Goal: Complete application form: Complete application form

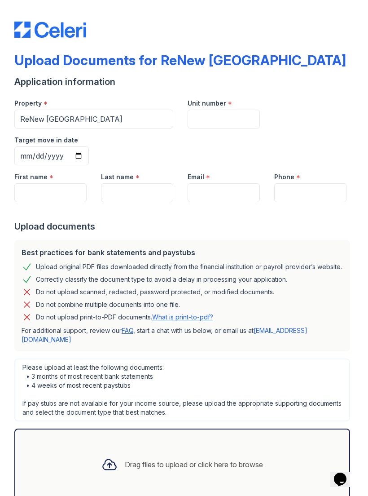
click at [140, 459] on div "Drag files to upload or click here to browse" at bounding box center [194, 464] width 138 height 11
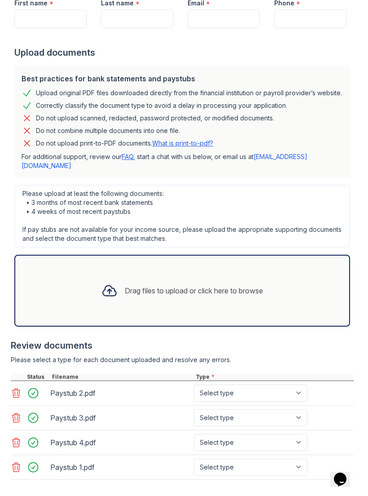
scroll to position [173, 0]
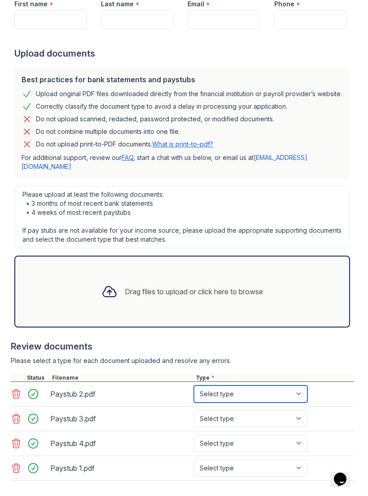
click at [301, 386] on select "Select type Paystub Bank Statement Offer Letter Tax Documents Benefit Award Let…" at bounding box center [251, 394] width 114 height 17
select select "paystub"
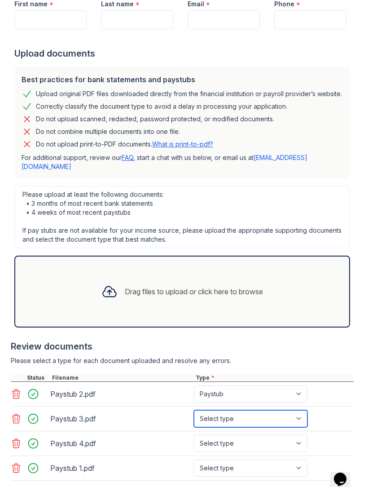
click at [297, 410] on select "Select type Paystub Bank Statement Offer Letter Tax Documents Benefit Award Let…" at bounding box center [251, 418] width 114 height 17
select select "paystub"
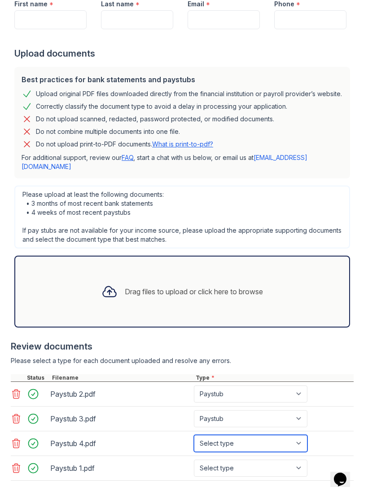
click at [300, 435] on select "Select type Paystub Bank Statement Offer Letter Tax Documents Benefit Award Let…" at bounding box center [251, 443] width 114 height 17
select select "paystub"
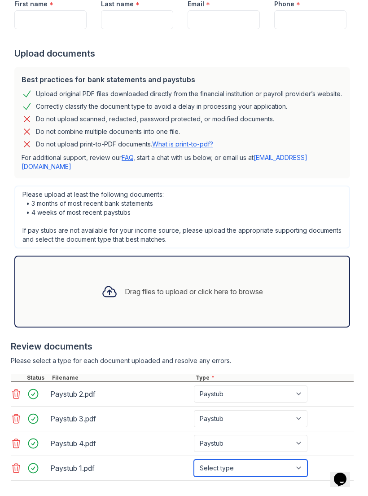
click at [294, 460] on select "Select type Paystub Bank Statement Offer Letter Tax Documents Benefit Award Let…" at bounding box center [251, 468] width 114 height 17
select select "paystub"
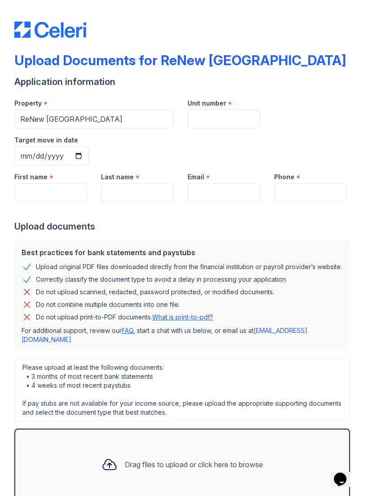
scroll to position [0, 0]
click at [203, 122] on input "Unit number" at bounding box center [224, 119] width 72 height 19
type input "6309"
click at [89, 146] on input "Target move in date" at bounding box center [51, 155] width 75 height 19
type input "[DATE]"
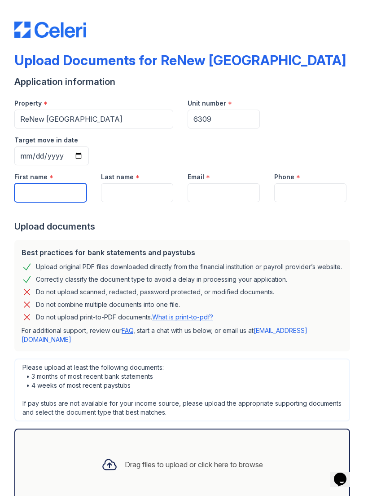
click at [40, 183] on input "First name" at bounding box center [50, 192] width 72 height 19
type input "[PERSON_NAME]"
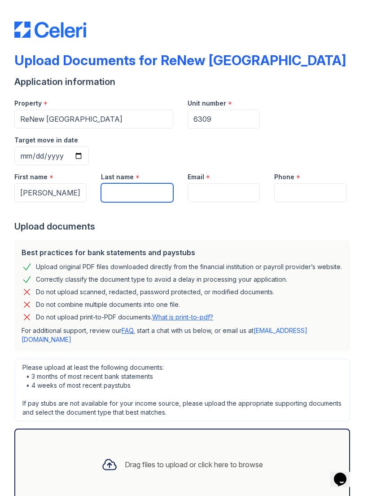
click at [116, 183] on input "Last name" at bounding box center [137, 192] width 72 height 19
type input "[PERSON_NAME]"
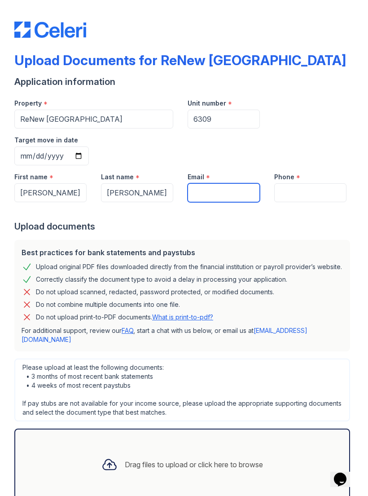
click at [207, 183] on input "Email" at bounding box center [224, 192] width 72 height 19
type input "[EMAIL_ADDRESS][DOMAIN_NAME]"
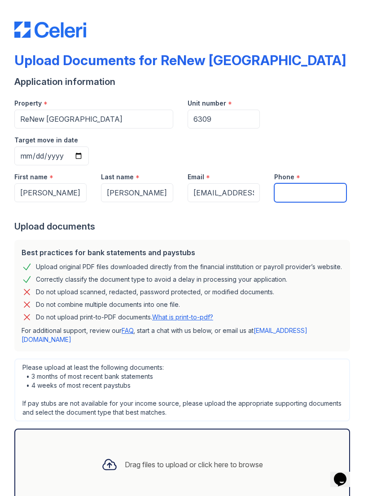
click at [285, 183] on input "Phone" at bounding box center [311, 192] width 72 height 19
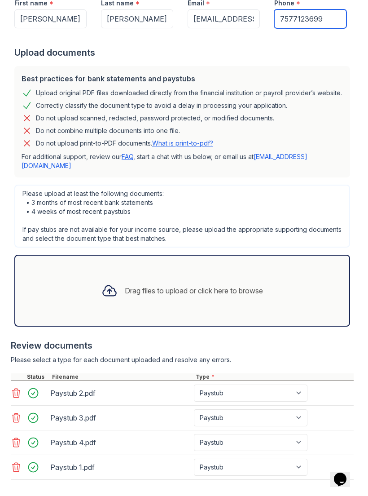
scroll to position [173, 0]
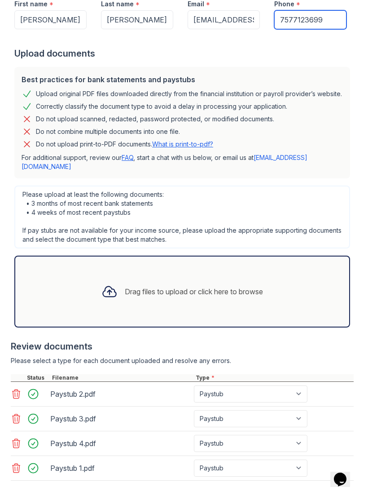
type input "7577123699"
click at [349, 340] on div "Review documents" at bounding box center [182, 346] width 343 height 13
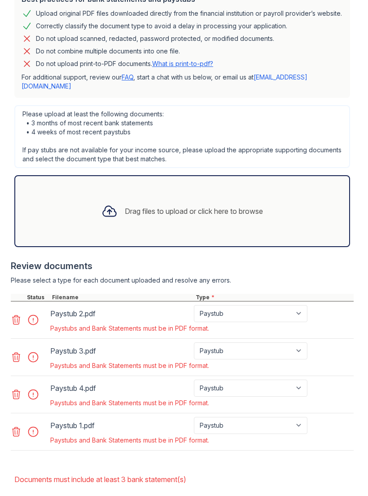
scroll to position [277, 0]
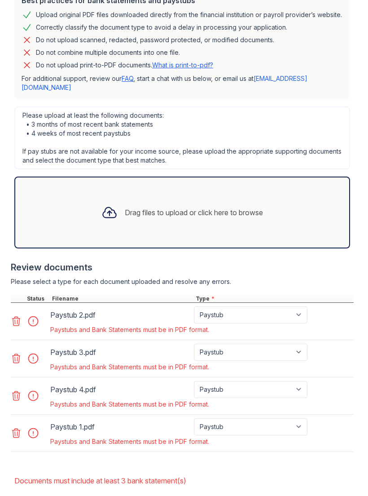
click at [133, 207] on div "Drag files to upload or click here to browse" at bounding box center [194, 212] width 138 height 11
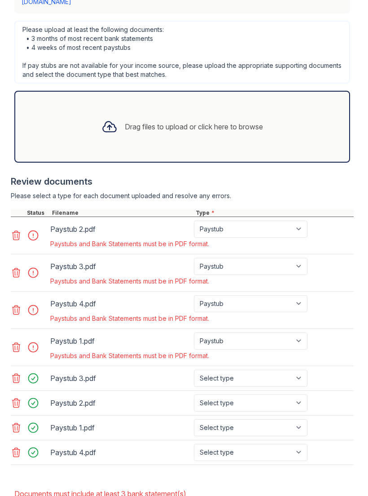
scroll to position [365, 0]
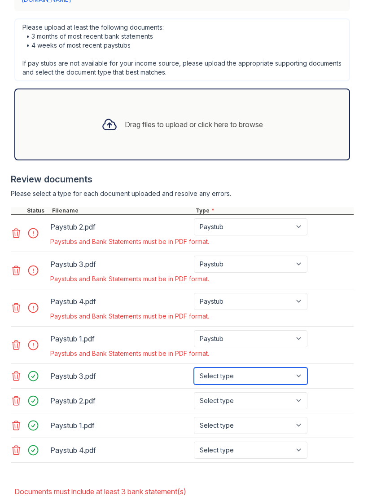
click at [296, 368] on select "Select type Paystub Bank Statement Offer Letter Tax Documents Benefit Award Let…" at bounding box center [251, 376] width 114 height 17
select select "paystub"
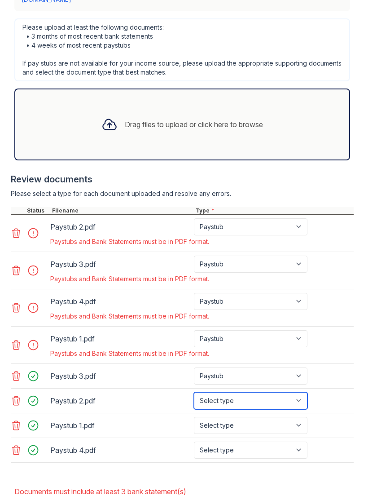
click at [293, 392] on select "Select type Paystub Bank Statement Offer Letter Tax Documents Benefit Award Let…" at bounding box center [251, 400] width 114 height 17
select select "paystub"
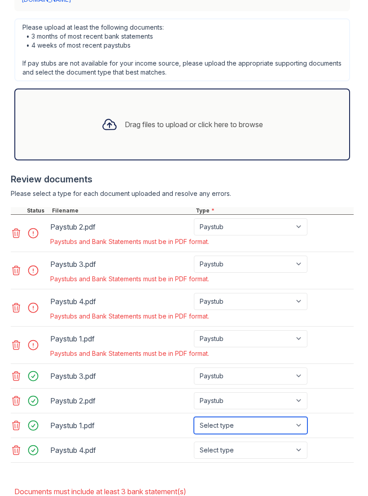
click at [291, 417] on select "Select type Paystub Bank Statement Offer Letter Tax Documents Benefit Award Let…" at bounding box center [251, 425] width 114 height 17
select select "paystub"
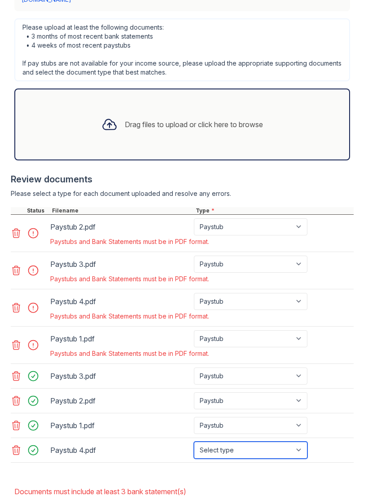
click at [289, 442] on select "Select type Paystub Bank Statement Offer Letter Tax Documents Benefit Award Let…" at bounding box center [251, 450] width 114 height 17
select select "paystub"
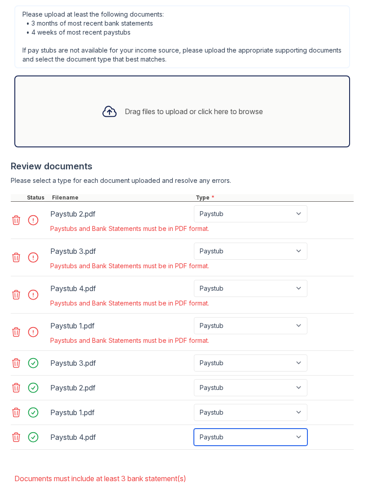
scroll to position [376, 0]
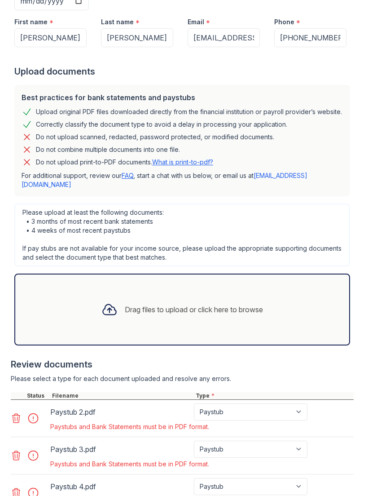
scroll to position [189, 0]
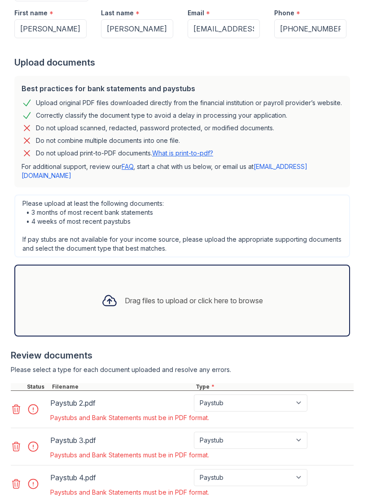
click at [150, 295] on div "Drag files to upload or click here to browse" at bounding box center [194, 300] width 138 height 11
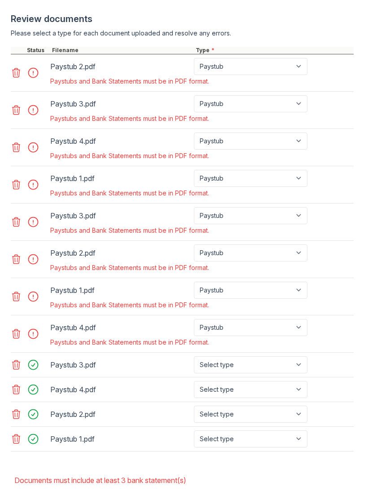
scroll to position [525, 0]
click at [14, 329] on icon at bounding box center [16, 334] width 11 height 11
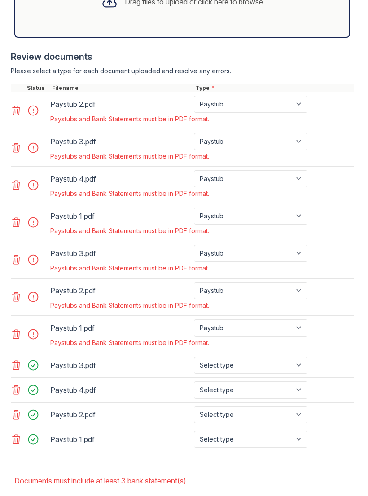
click at [18, 292] on icon at bounding box center [16, 297] width 11 height 11
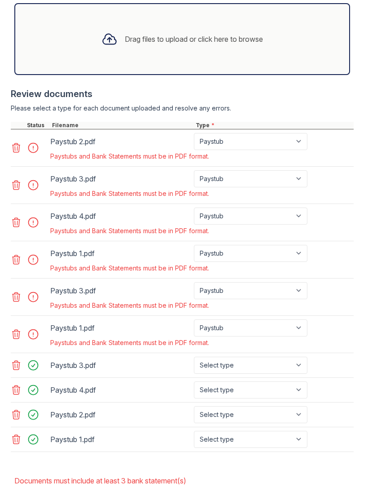
click at [18, 142] on icon at bounding box center [16, 147] width 11 height 11
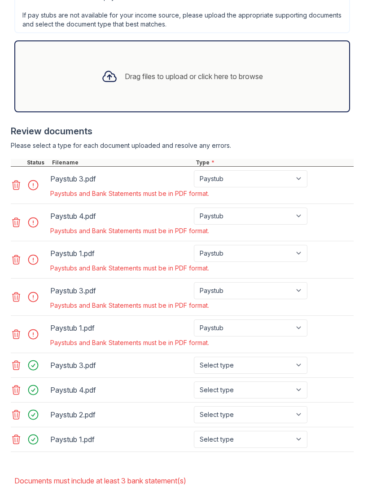
click at [15, 181] on icon at bounding box center [17, 185] width 8 height 9
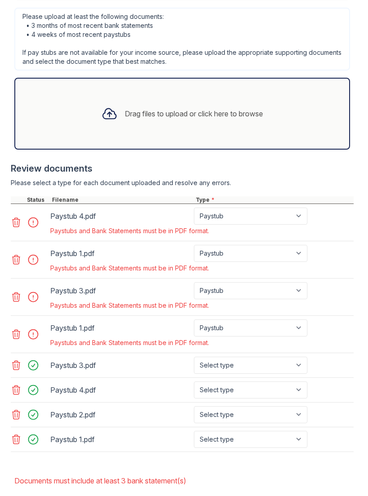
click at [19, 218] on icon at bounding box center [17, 222] width 8 height 9
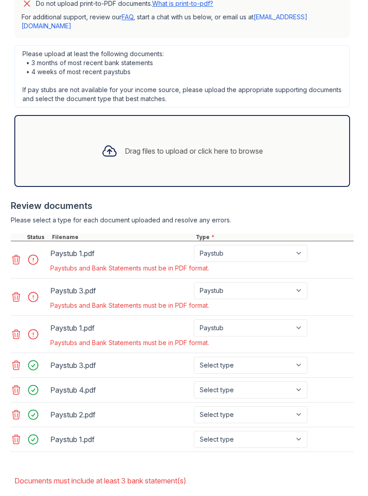
click at [19, 255] on icon at bounding box center [17, 259] width 8 height 9
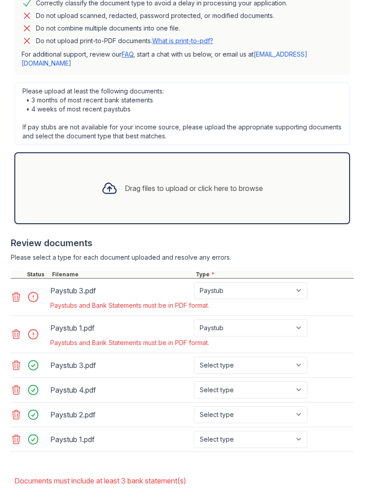
click at [19, 292] on icon at bounding box center [16, 297] width 11 height 11
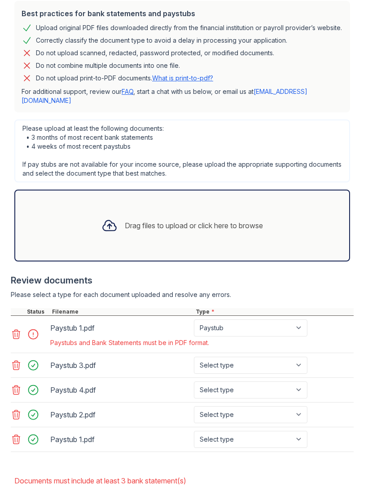
click at [19, 329] on icon at bounding box center [16, 334] width 11 height 11
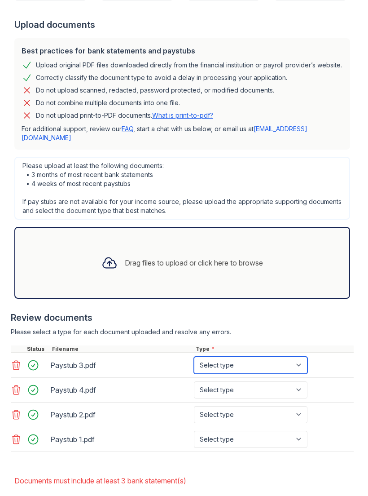
click at [286, 357] on select "Select type Paystub Bank Statement Offer Letter Tax Documents Benefit Award Let…" at bounding box center [251, 365] width 114 height 17
select select "paystub"
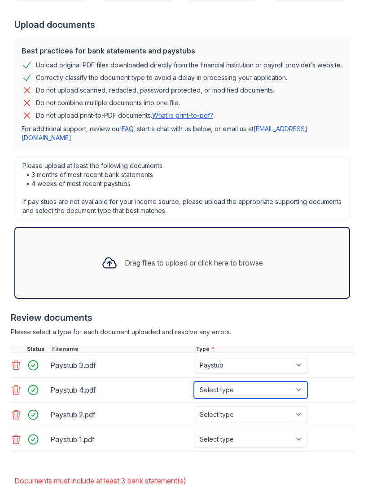
click at [244, 382] on select "Select type Paystub Bank Statement Offer Letter Tax Documents Benefit Award Let…" at bounding box center [251, 390] width 114 height 17
select select "paystub"
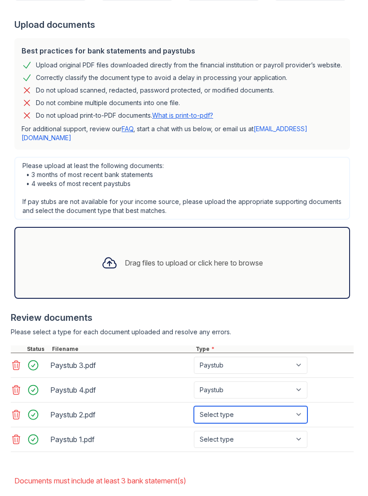
click at [240, 406] on select "Select type Paystub Bank Statement Offer Letter Tax Documents Benefit Award Let…" at bounding box center [251, 414] width 114 height 17
select select "paystub"
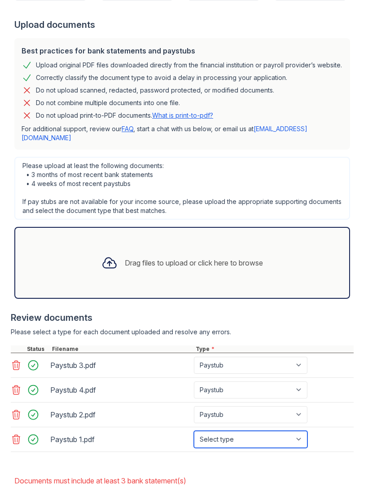
click at [240, 431] on select "Select type Paystub Bank Statement Offer Letter Tax Documents Benefit Award Let…" at bounding box center [251, 439] width 114 height 17
select select "paystub"
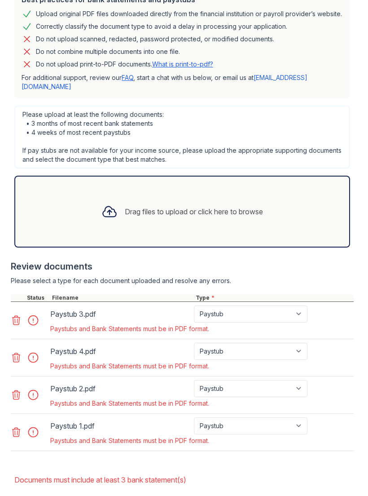
scroll to position [277, 0]
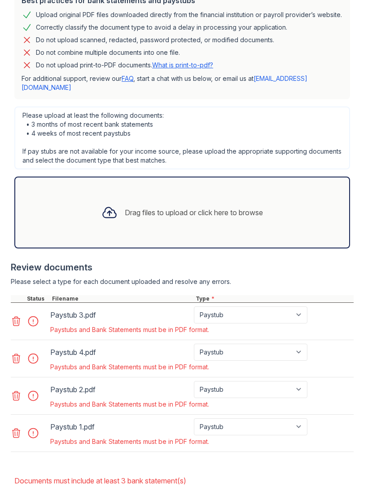
click at [75, 308] on div "Paystub 3.pdf" at bounding box center [120, 315] width 140 height 14
click at [133, 207] on div "Drag files to upload or click here to browse" at bounding box center [194, 212] width 138 height 11
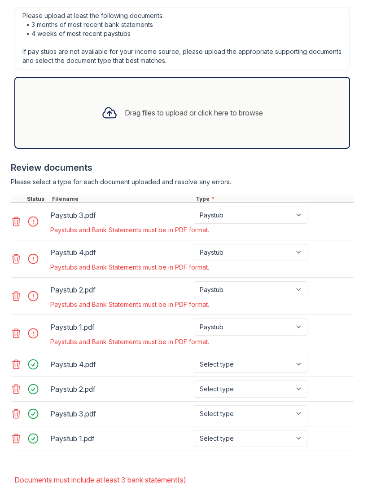
scroll to position [376, 0]
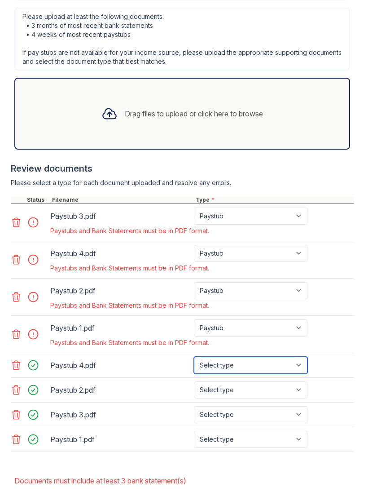
click at [254, 357] on select "Select type Paystub Bank Statement Offer Letter Tax Documents Benefit Award Let…" at bounding box center [251, 365] width 114 height 17
select select "paystub"
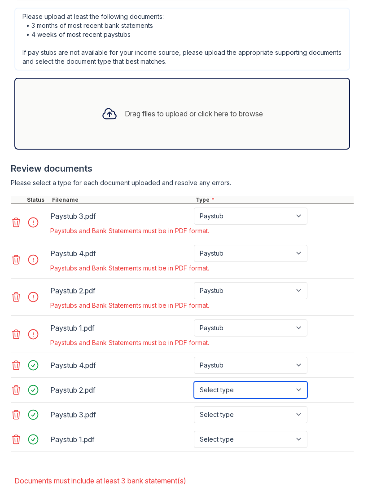
click at [226, 382] on select "Select type Paystub Bank Statement Offer Letter Tax Documents Benefit Award Let…" at bounding box center [251, 390] width 114 height 17
select select "paystub"
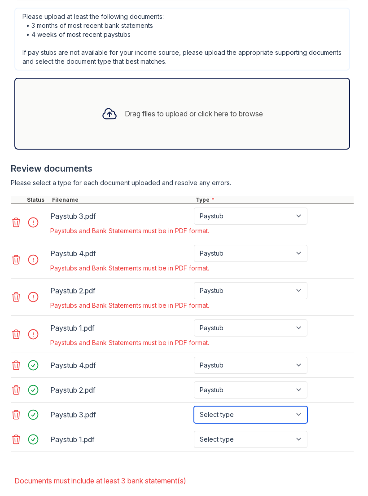
click at [225, 406] on select "Select type Paystub Bank Statement Offer Letter Tax Documents Benefit Award Let…" at bounding box center [251, 414] width 114 height 17
select select "paystub"
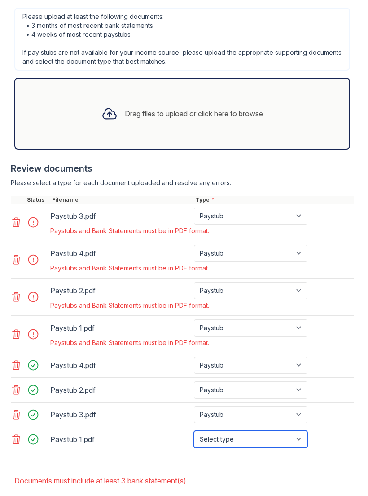
click at [224, 431] on select "Select type Paystub Bank Statement Offer Letter Tax Documents Benefit Award Let…" at bounding box center [251, 439] width 114 height 17
select select "paystub"
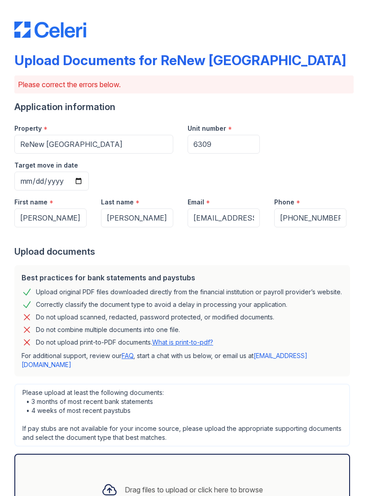
scroll to position [0, 0]
click at [176, 484] on div "Drag files to upload or click here to browse" at bounding box center [194, 489] width 138 height 11
